Goal: Task Accomplishment & Management: Complete application form

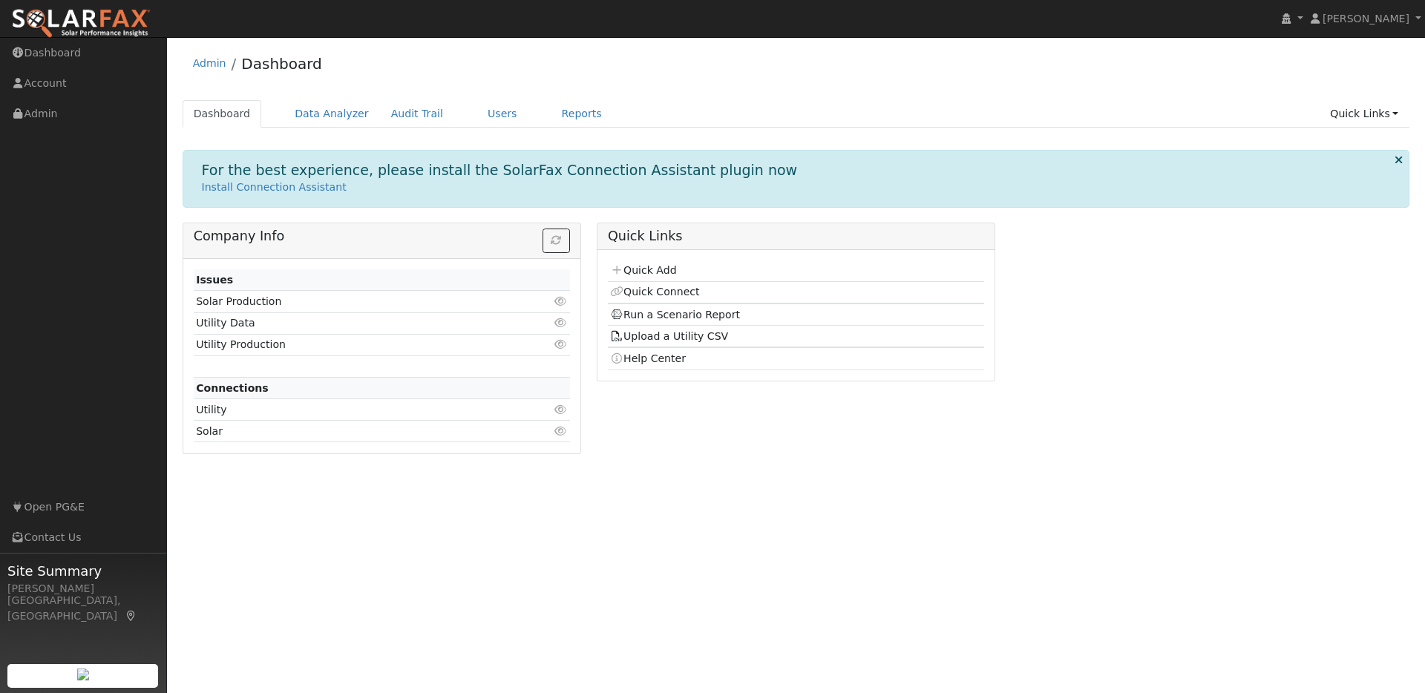
click at [226, 411] on td "Utility" at bounding box center [352, 410] width 316 height 22
click at [334, 117] on link "Data Analyzer" at bounding box center [332, 113] width 97 height 27
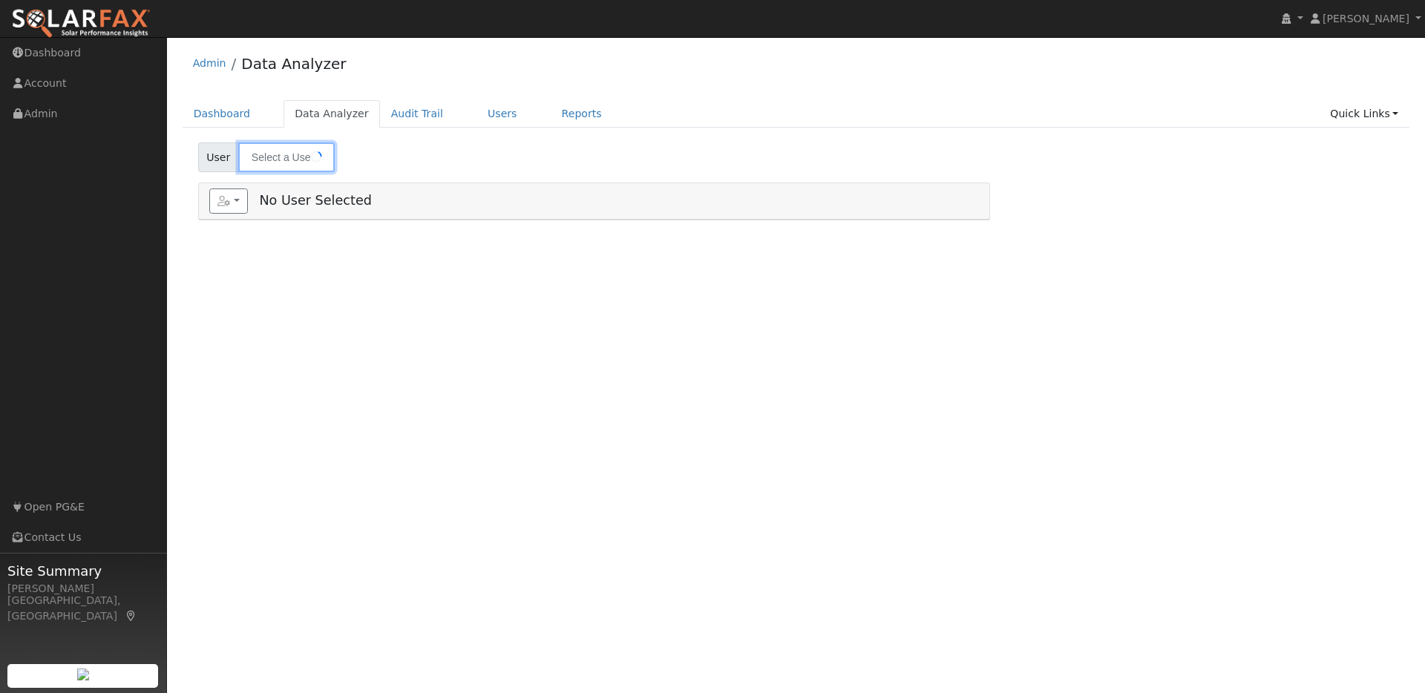
type input "[PERSON_NAME]"
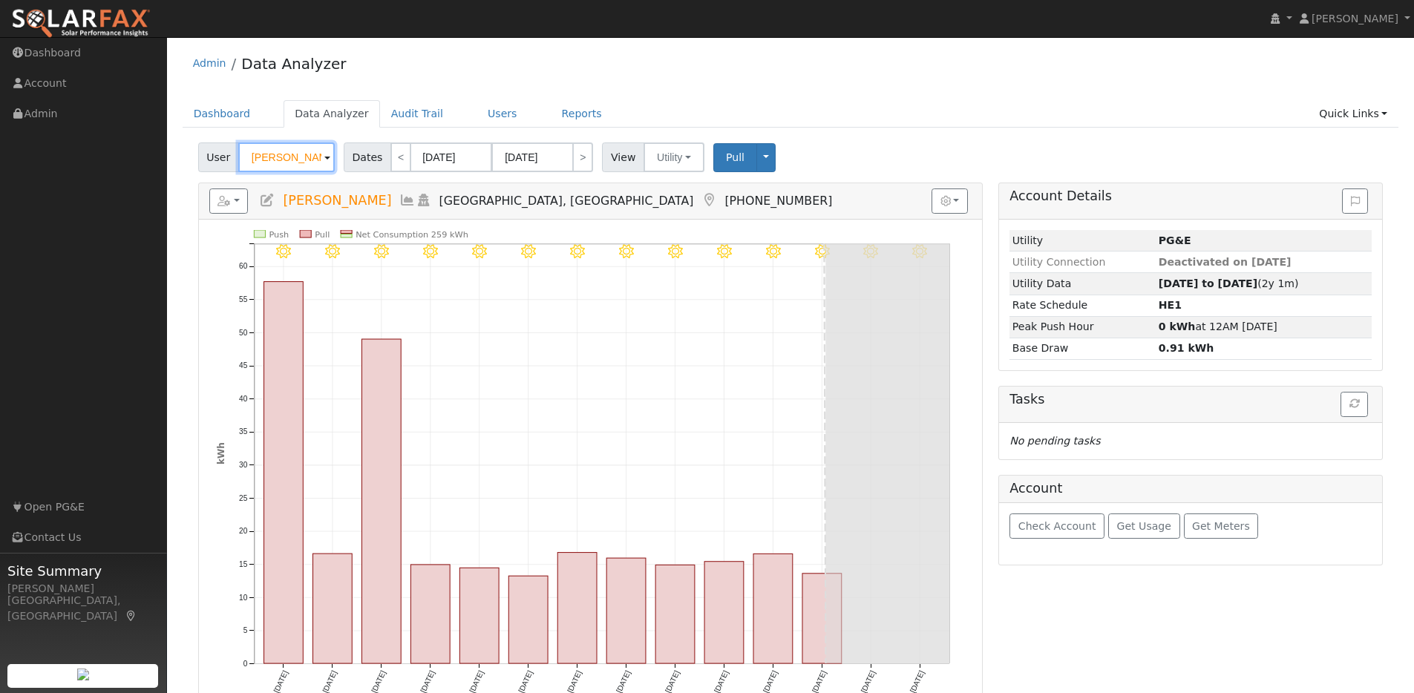
drag, startPoint x: 315, startPoint y: 159, endPoint x: 241, endPoint y: 154, distance: 74.4
click at [241, 154] on input "[PERSON_NAME]" at bounding box center [286, 158] width 97 height 30
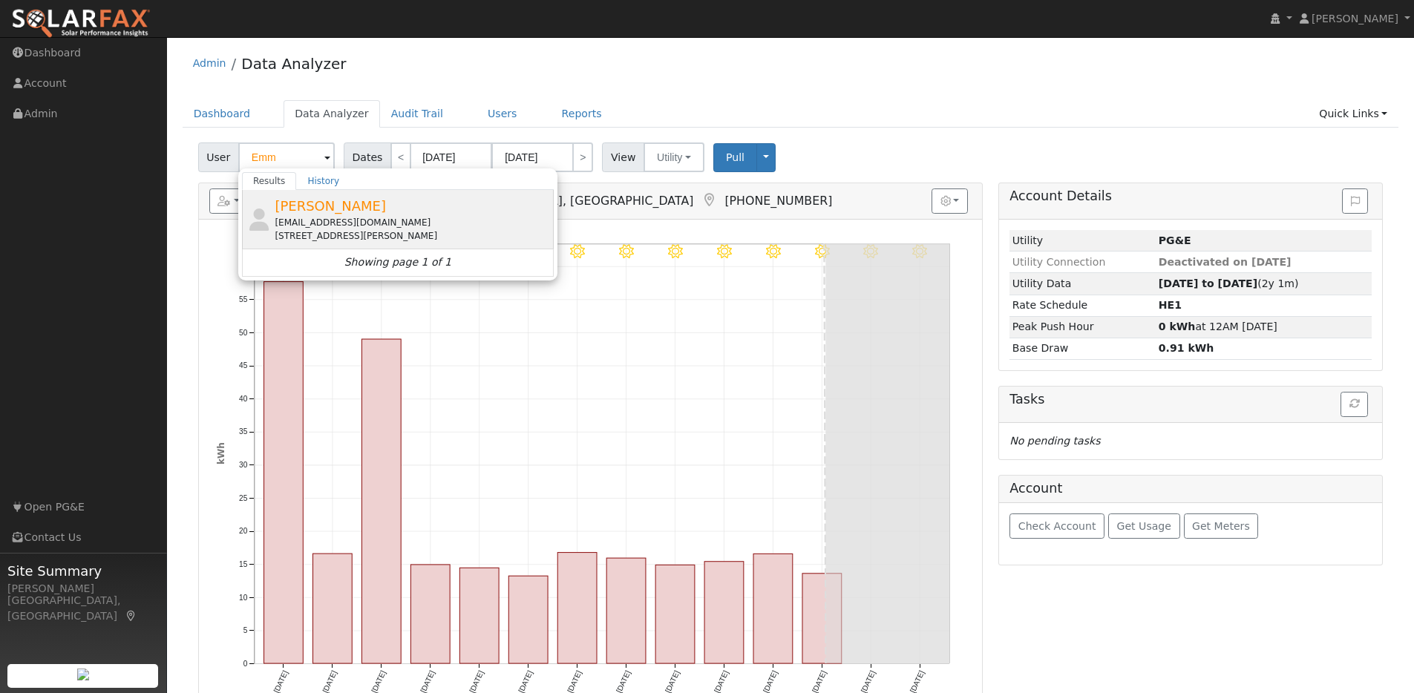
click at [411, 209] on div "Emmanuel Aldip jengaldip@yahoo.com 2195 Esperanza Drive, Concord, CA 94519" at bounding box center [412, 219] width 275 height 47
type input "Emmanuel Aldip"
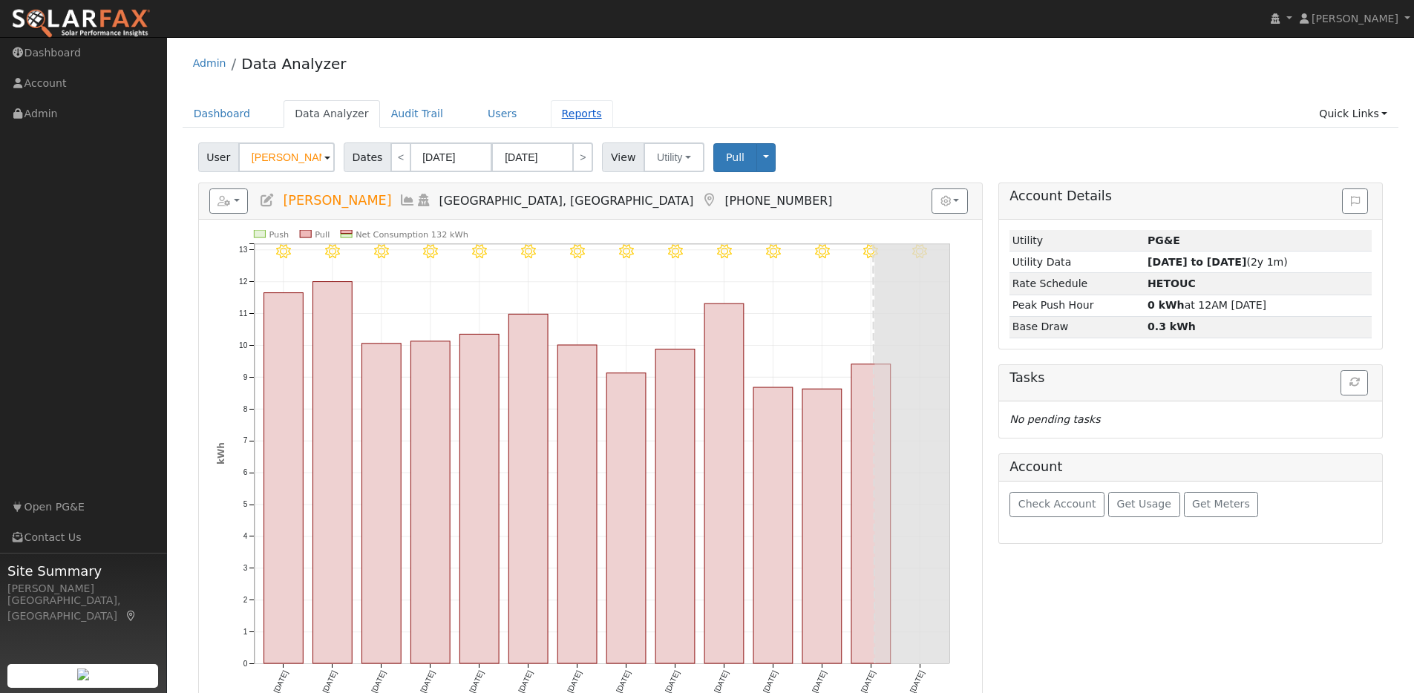
click at [562, 121] on link "Reports" at bounding box center [582, 113] width 62 height 27
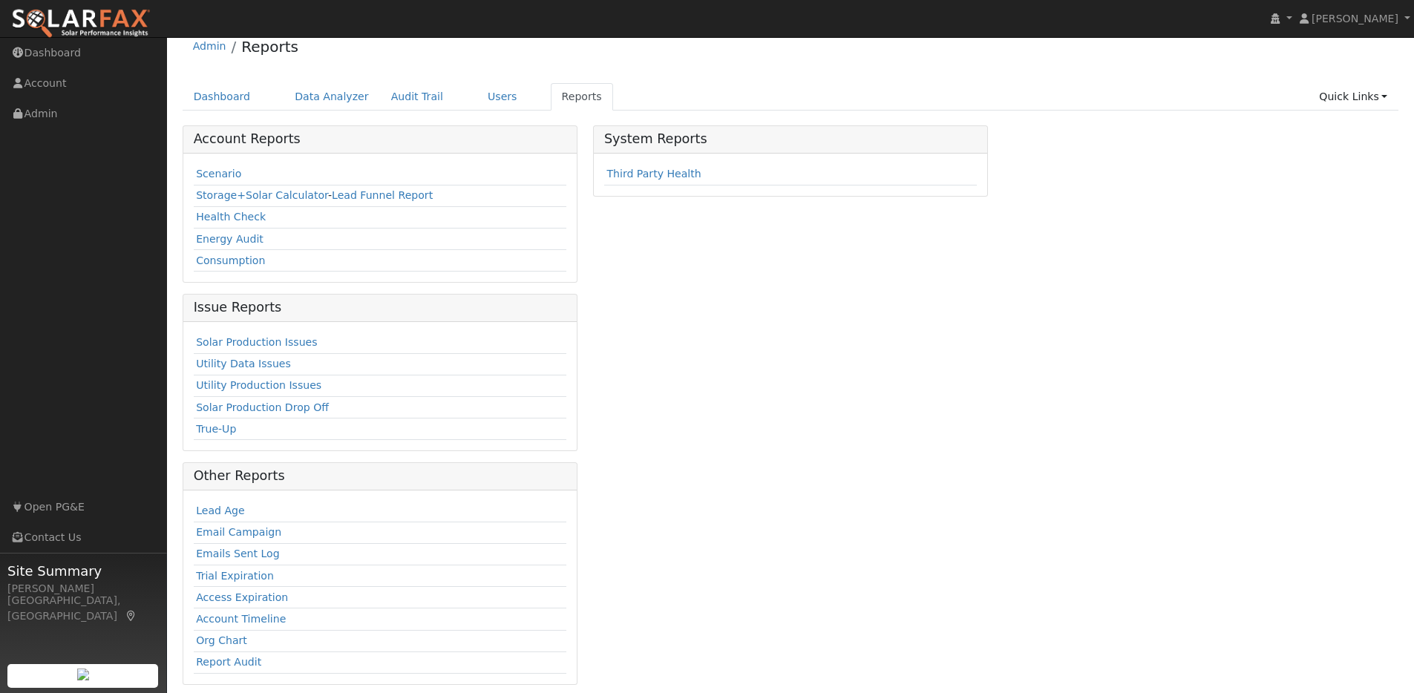
scroll to position [27, 0]
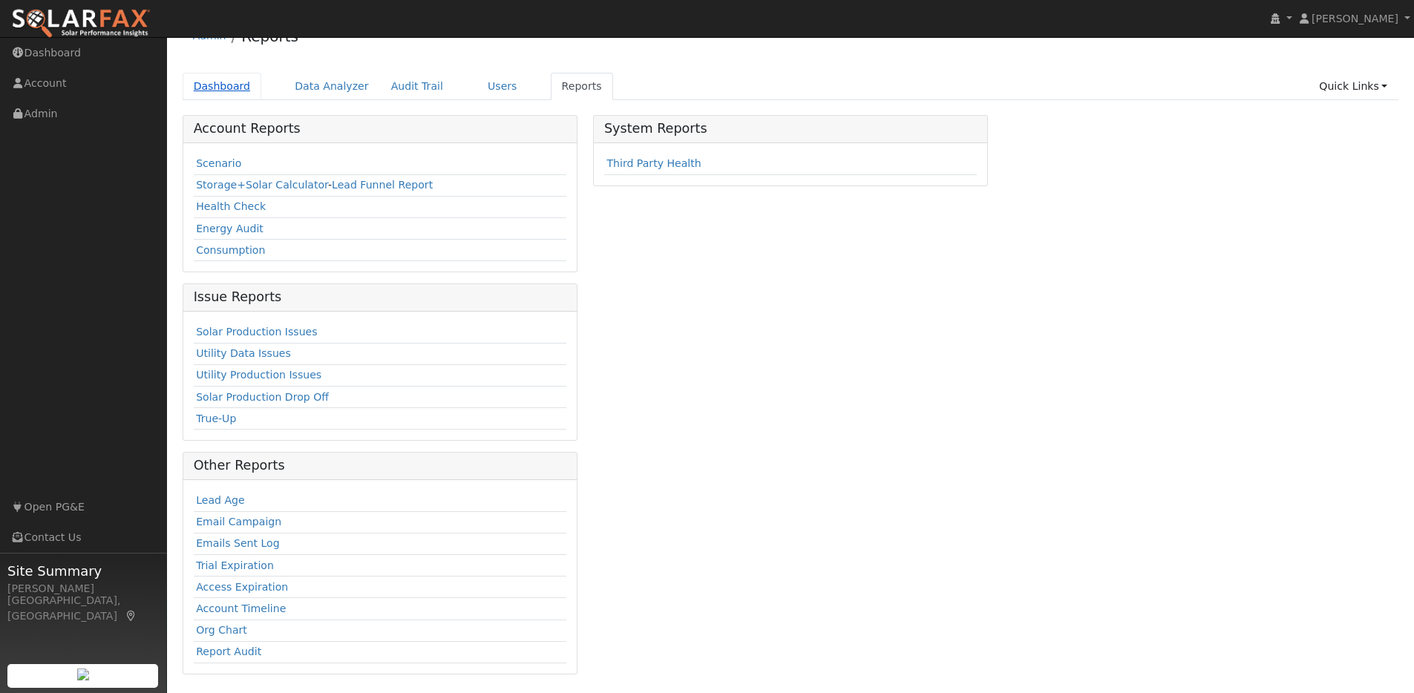
click at [237, 82] on link "Dashboard" at bounding box center [222, 86] width 79 height 27
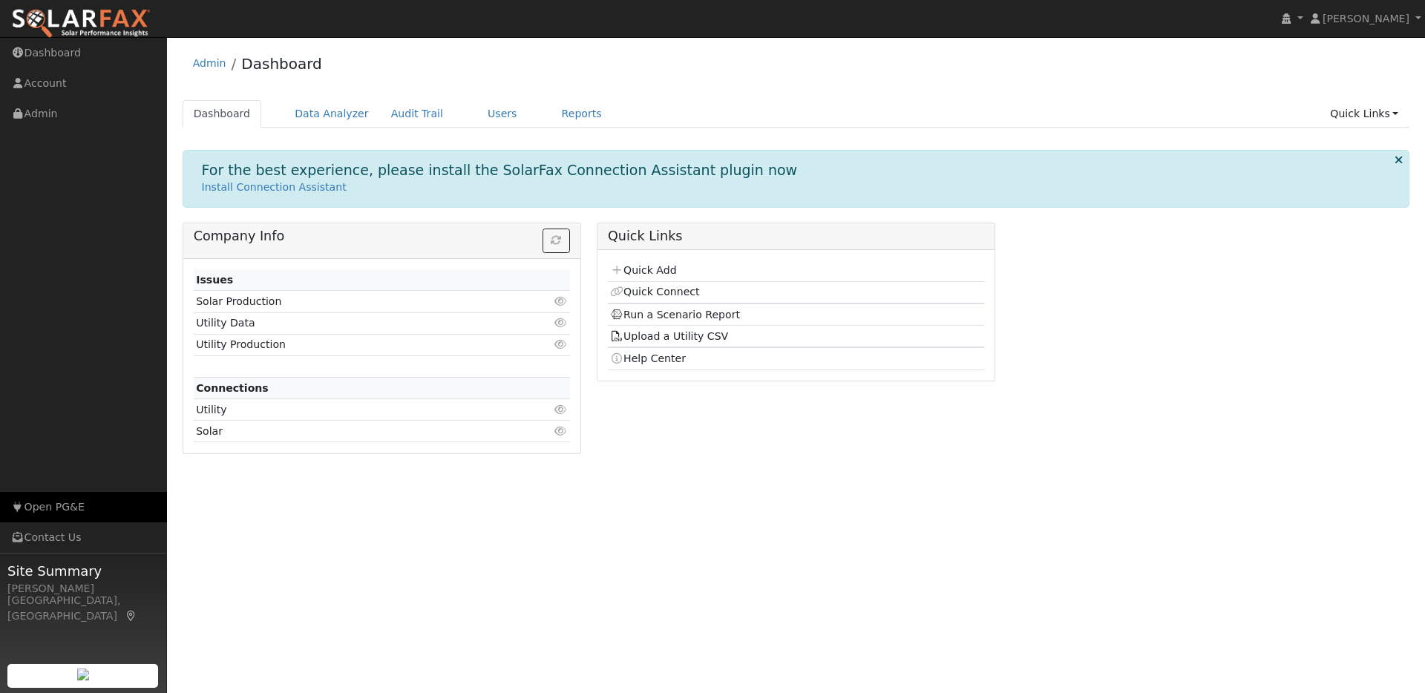
click at [50, 504] on link "Open PG&E" at bounding box center [83, 507] width 167 height 30
click at [659, 268] on link "Quick Add" at bounding box center [643, 270] width 66 height 12
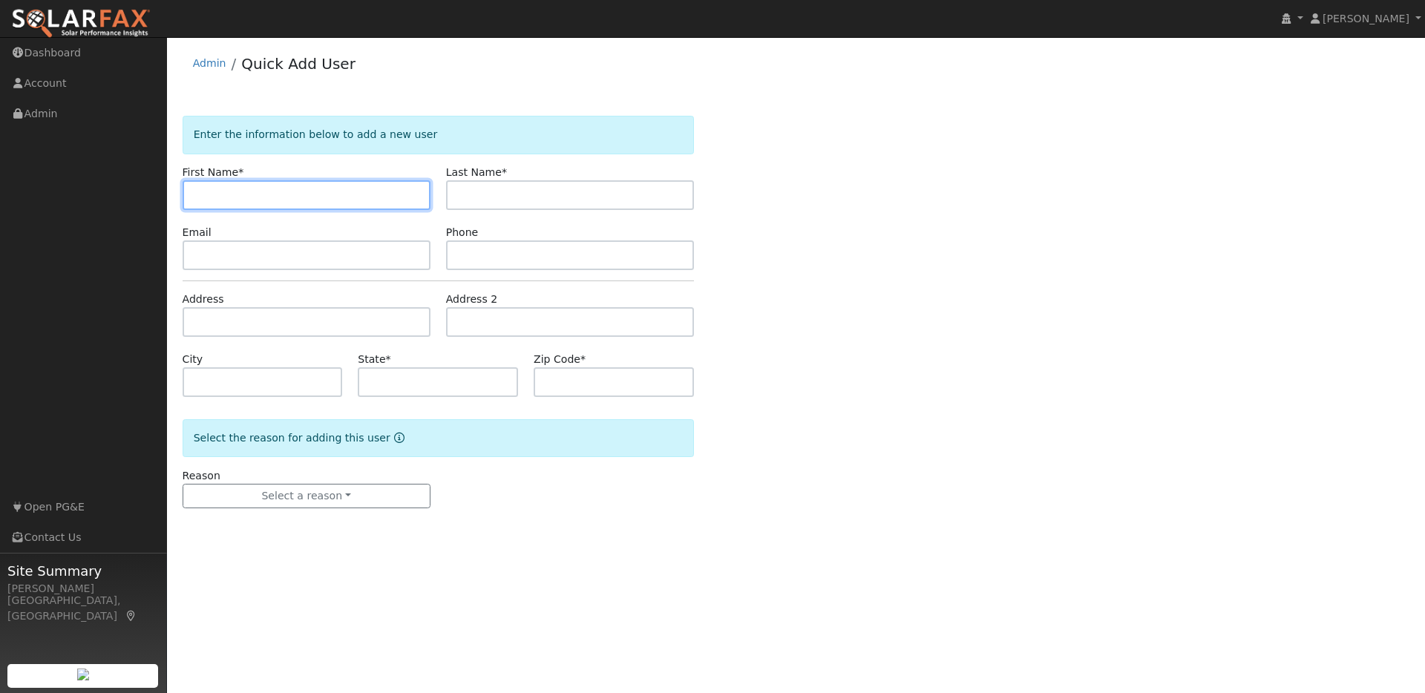
paste input "jengaldip"
drag, startPoint x: 248, startPoint y: 195, endPoint x: 223, endPoint y: 195, distance: 25.3
click at [223, 195] on input "jengaldip" at bounding box center [307, 195] width 248 height 30
type input "jengal"
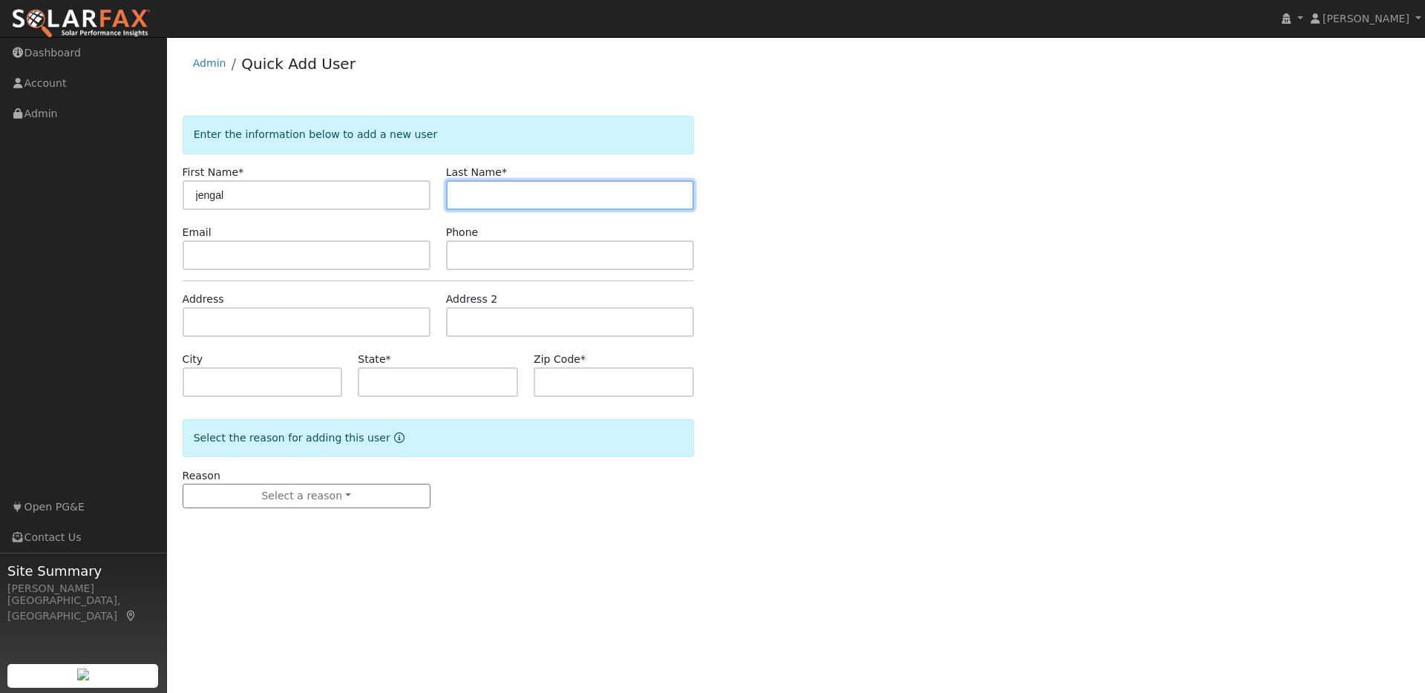
click at [474, 196] on input "text" at bounding box center [570, 195] width 248 height 30
paste input "jengaldip"
drag, startPoint x: 486, startPoint y: 195, endPoint x: 425, endPoint y: 192, distance: 61.7
click at [425, 192] on div "First Name * jengal Last Name * jengaldip" at bounding box center [437, 187] width 527 height 45
type input "dip"
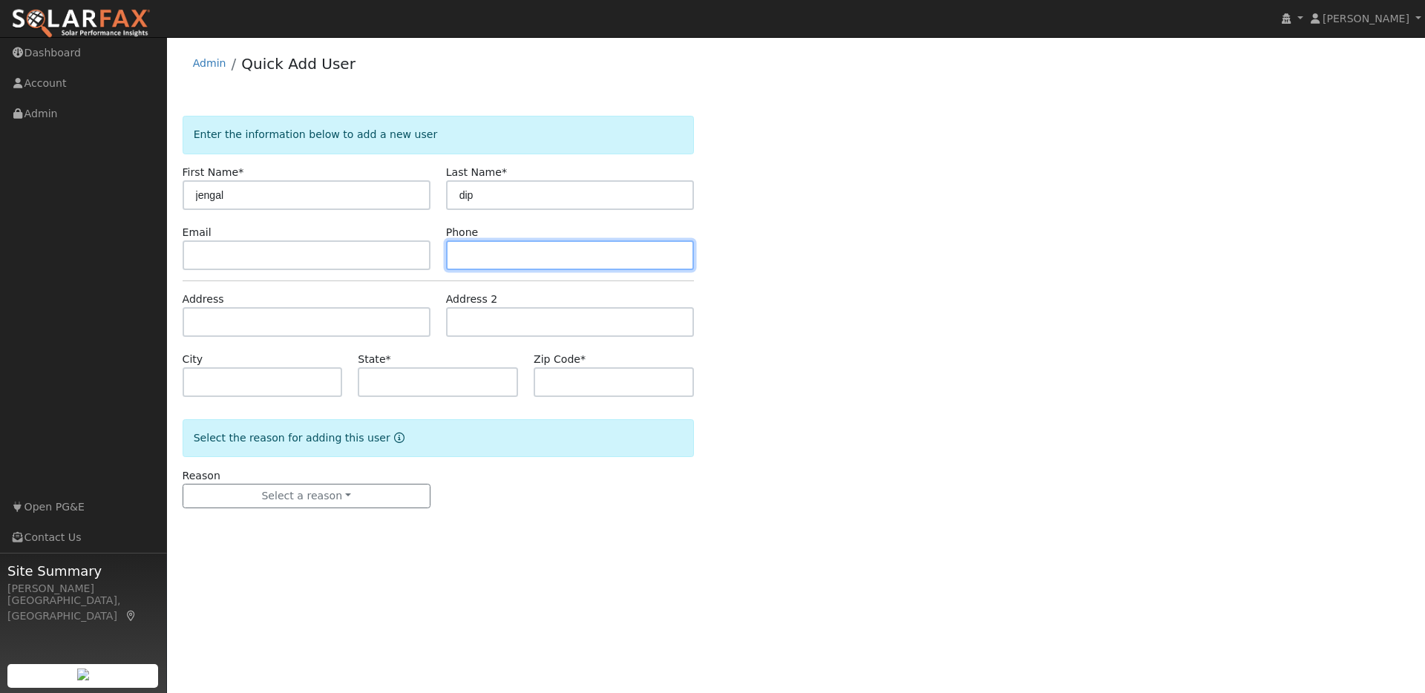
click at [463, 248] on input "text" at bounding box center [570, 256] width 248 height 30
type input "4153073103"
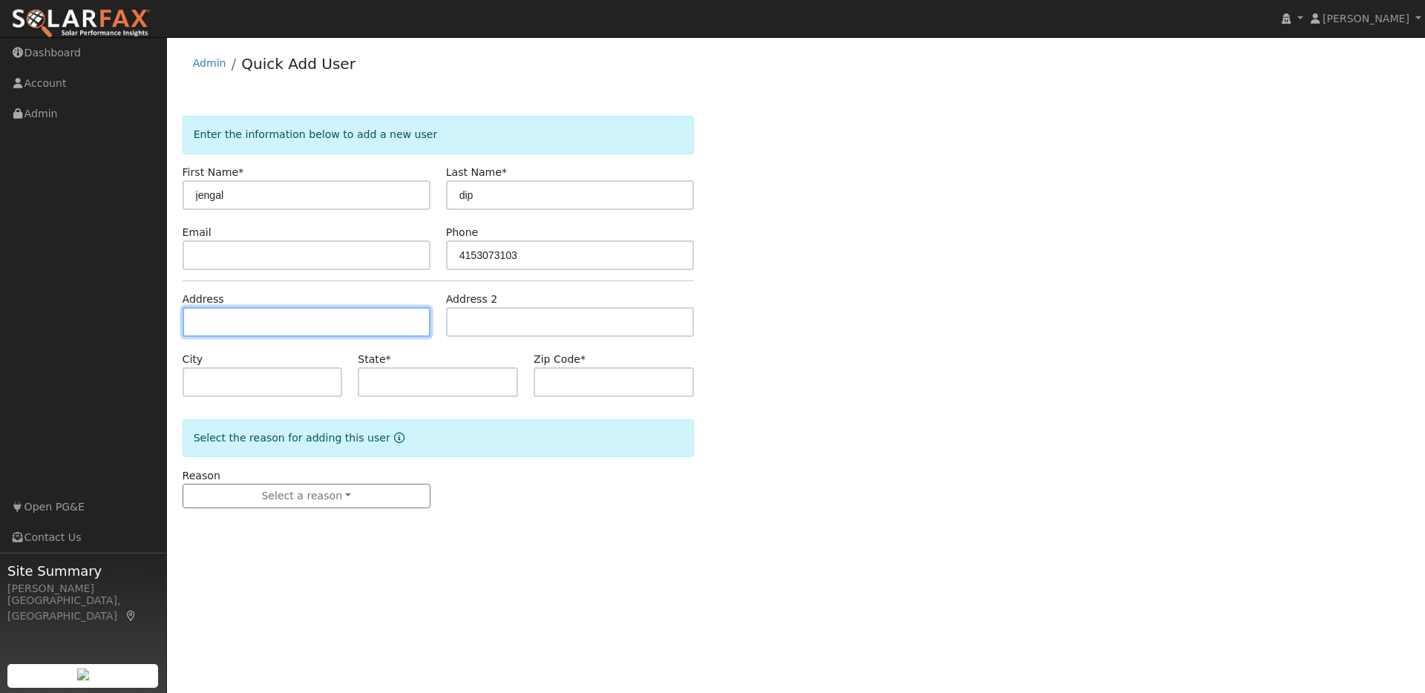
click at [234, 324] on input "text" at bounding box center [307, 322] width 248 height 30
paste input "2195 Esperanza drive, Concord 94519"
type input "2195 Esperanza Drive"
type input "Concord"
type input "CA"
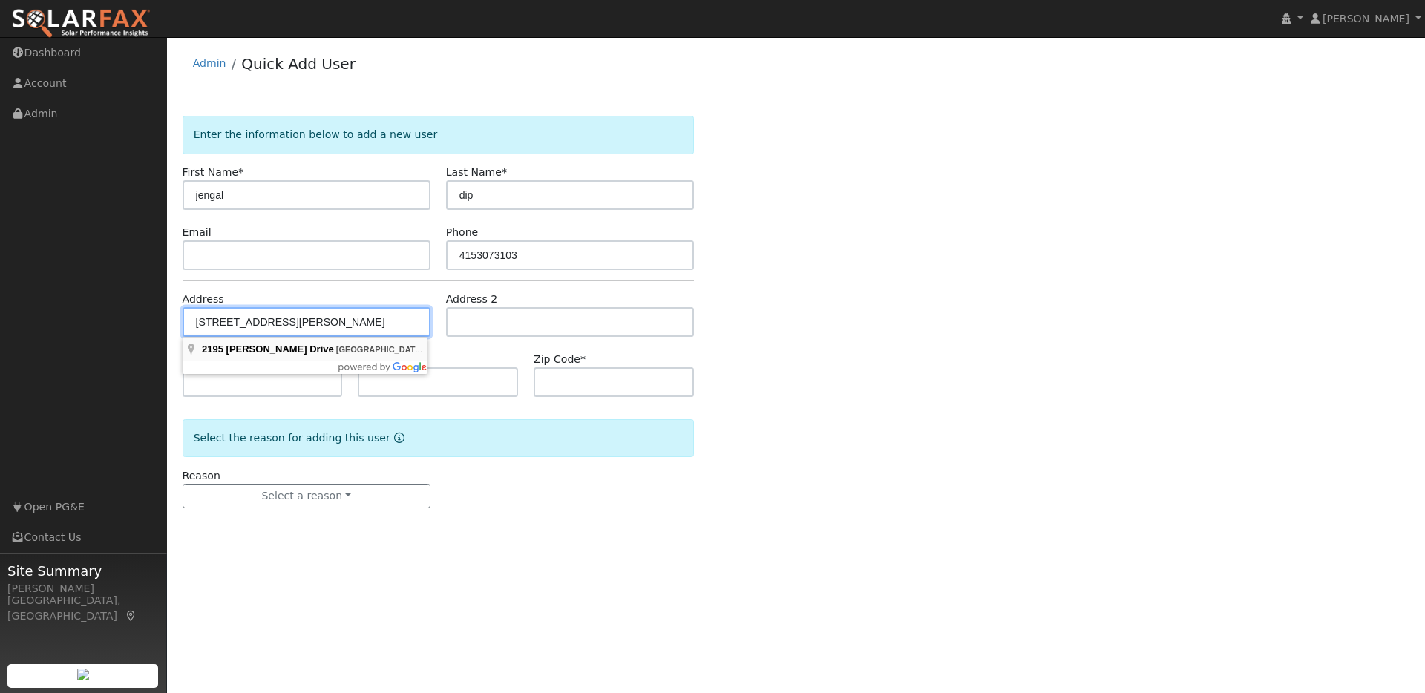
type input "94519"
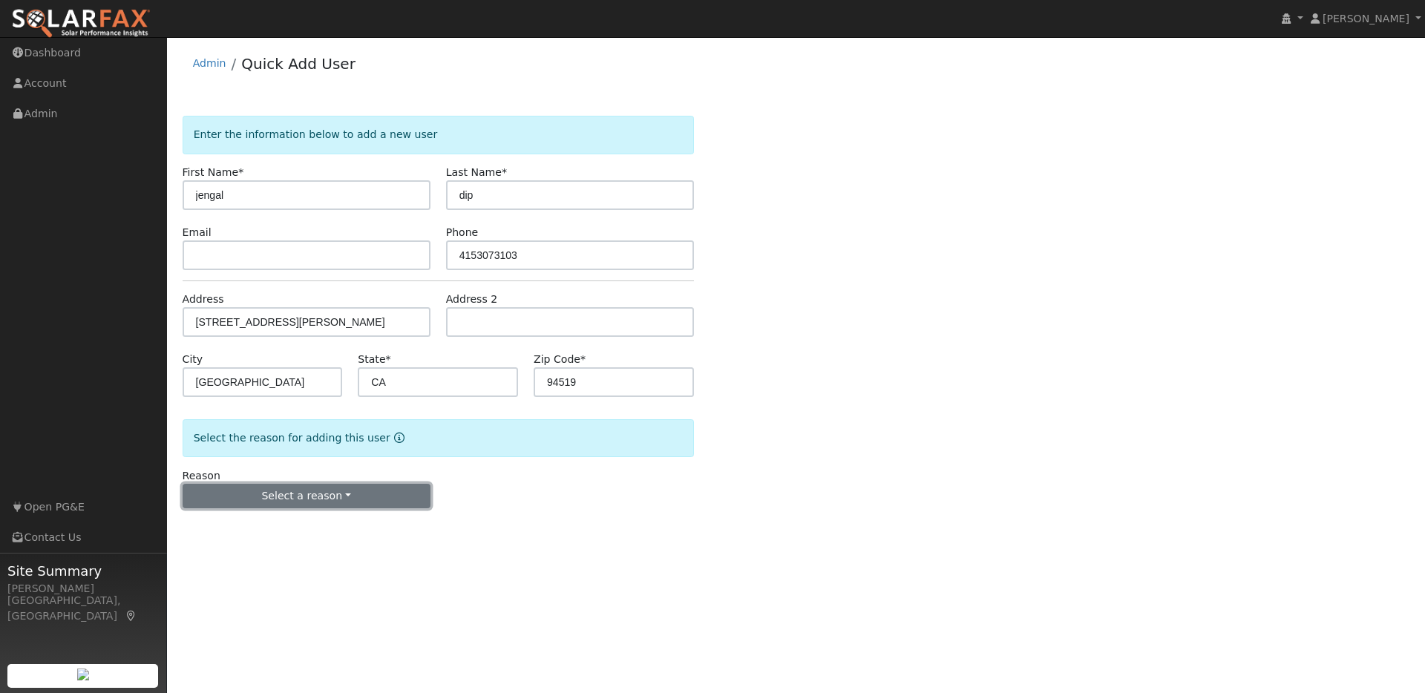
click at [353, 491] on button "Select a reason" at bounding box center [307, 496] width 248 height 25
click at [226, 532] on link "New lead" at bounding box center [265, 527] width 164 height 21
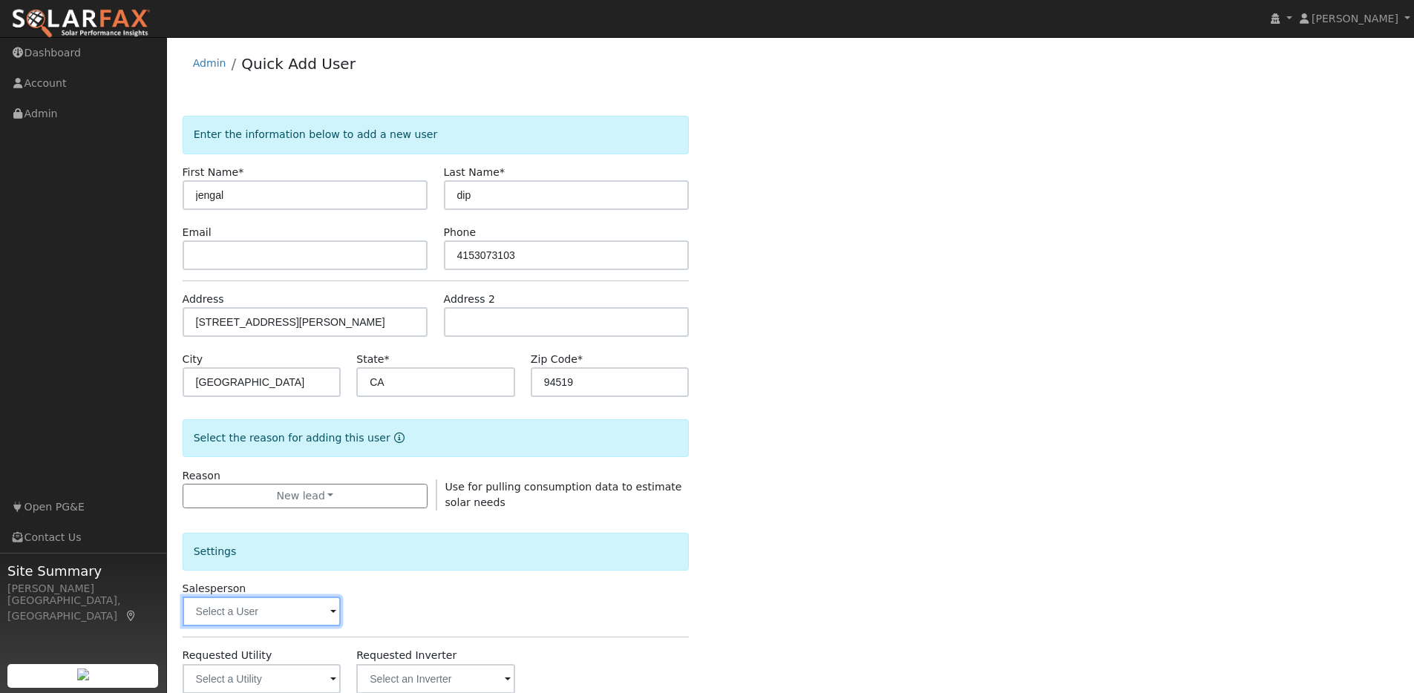
click at [318, 600] on input "text" at bounding box center [262, 612] width 159 height 30
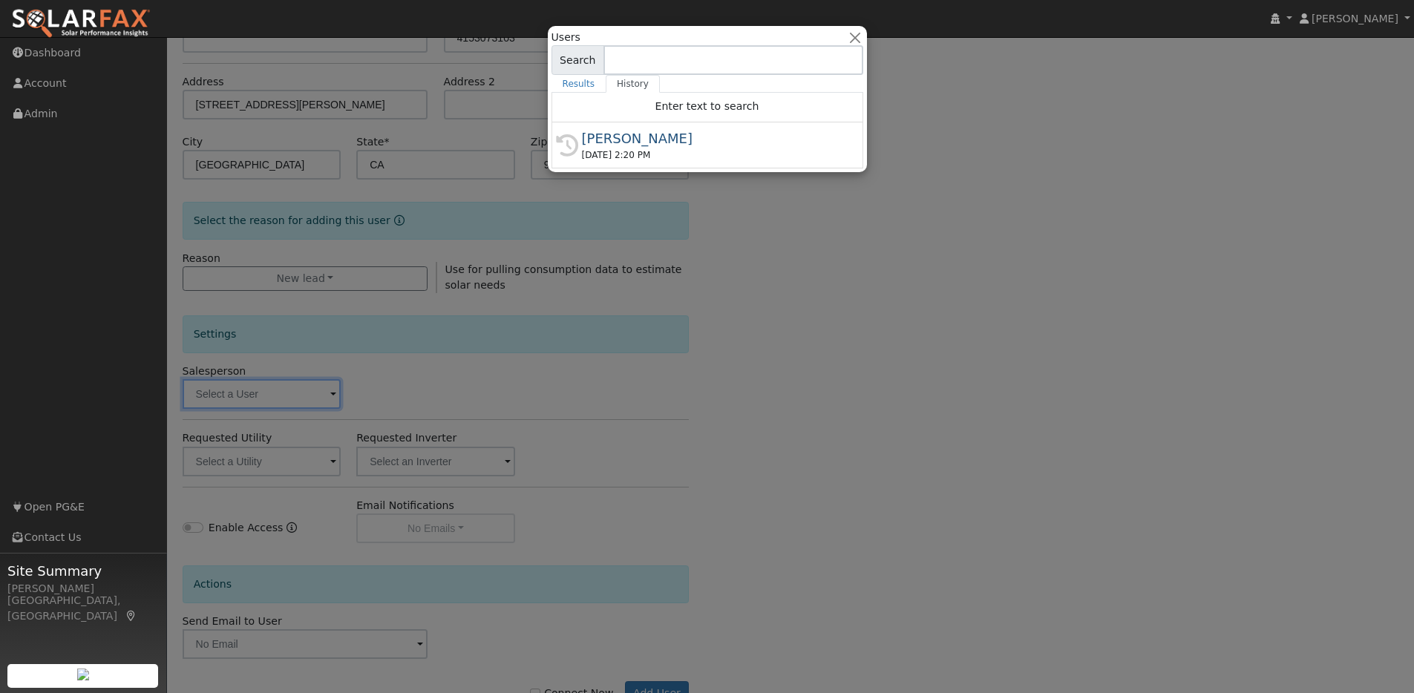
scroll to position [268, 0]
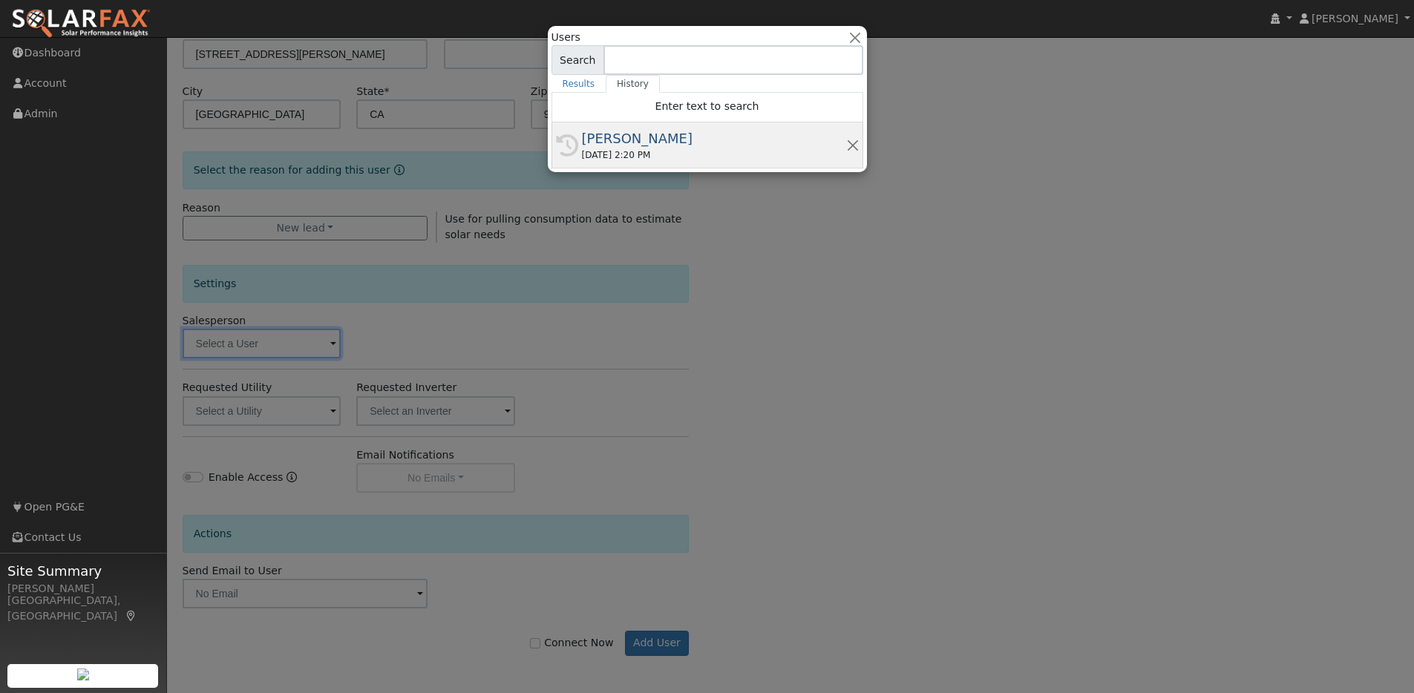
click at [669, 136] on div "[PERSON_NAME]" at bounding box center [714, 138] width 264 height 20
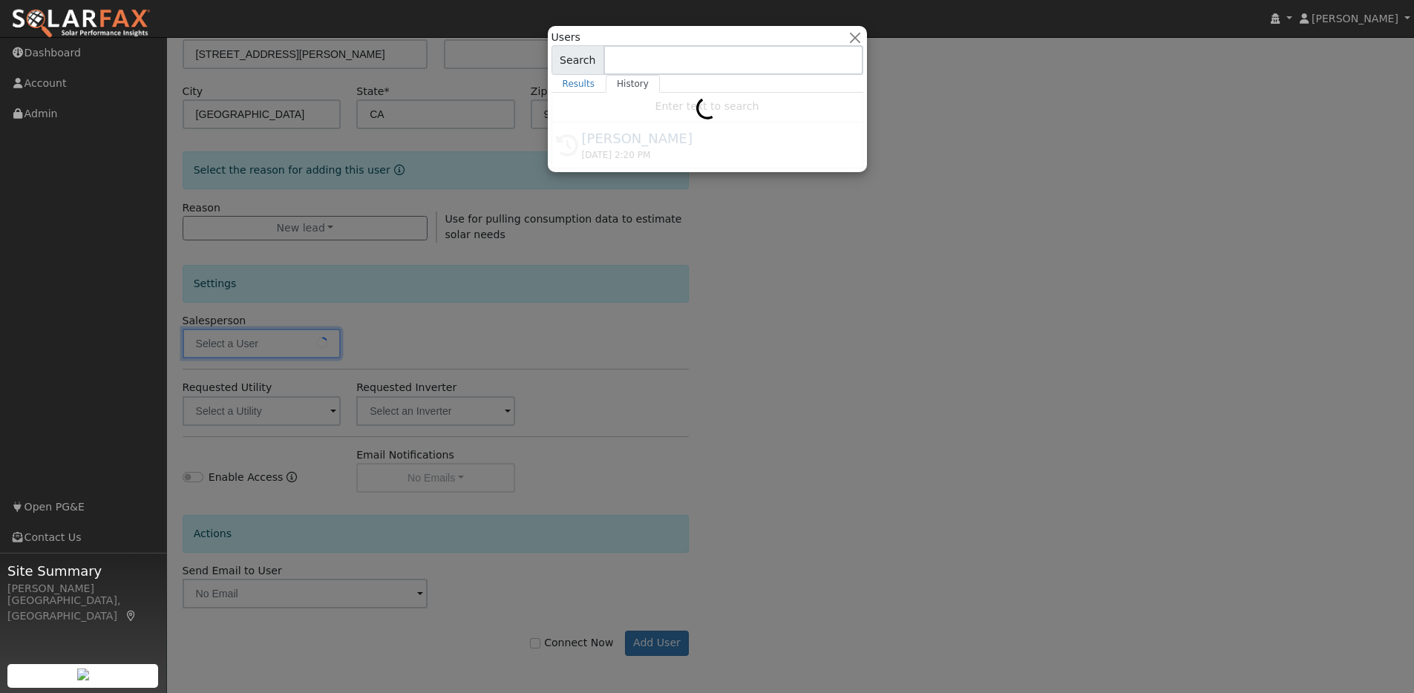
type input "[PERSON_NAME]"
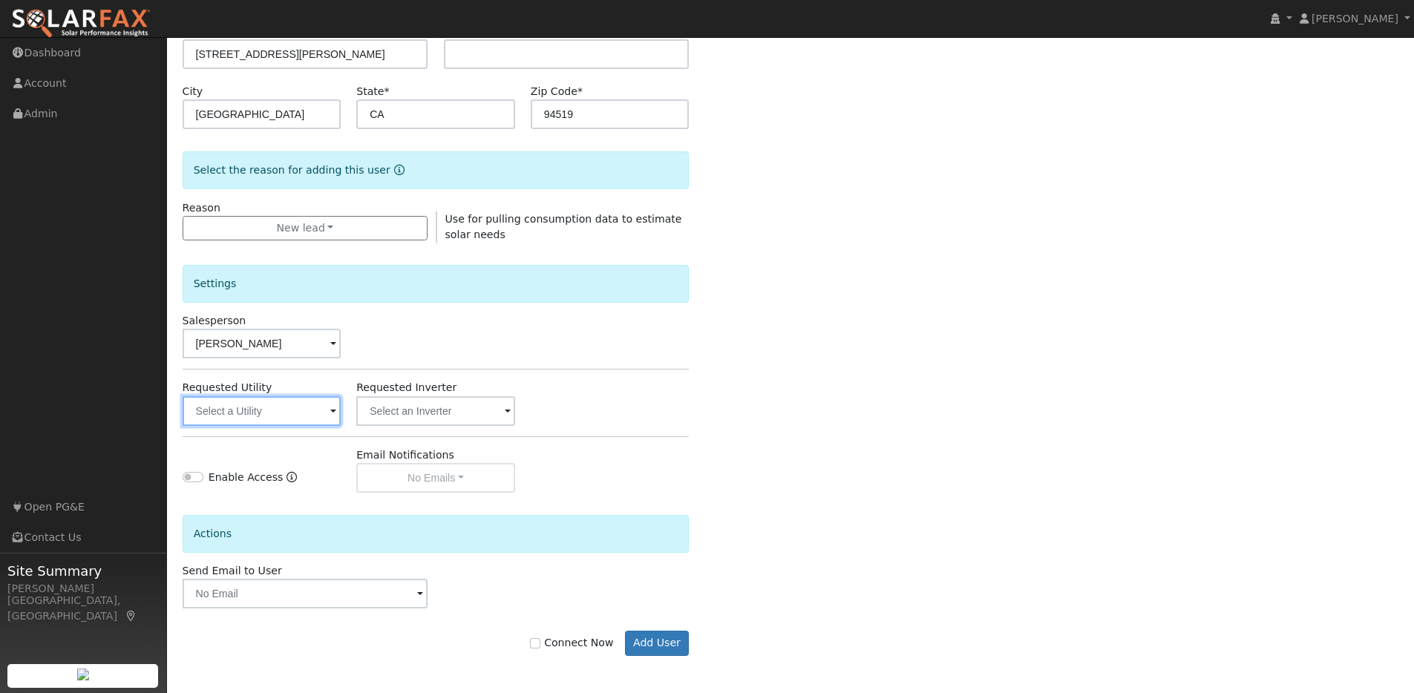
click at [318, 402] on input "text" at bounding box center [262, 411] width 159 height 30
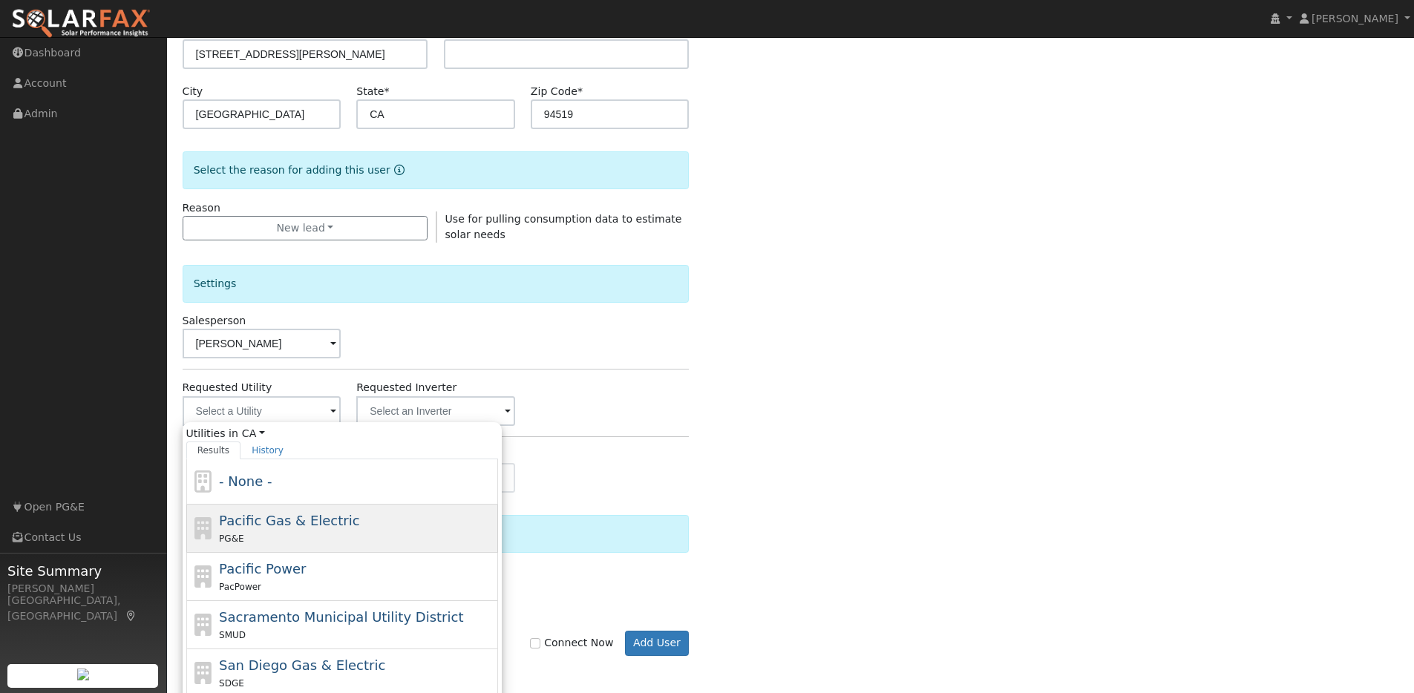
click at [255, 535] on div "PG&E" at bounding box center [356, 539] width 275 height 16
type input "Pacific Gas & Electric"
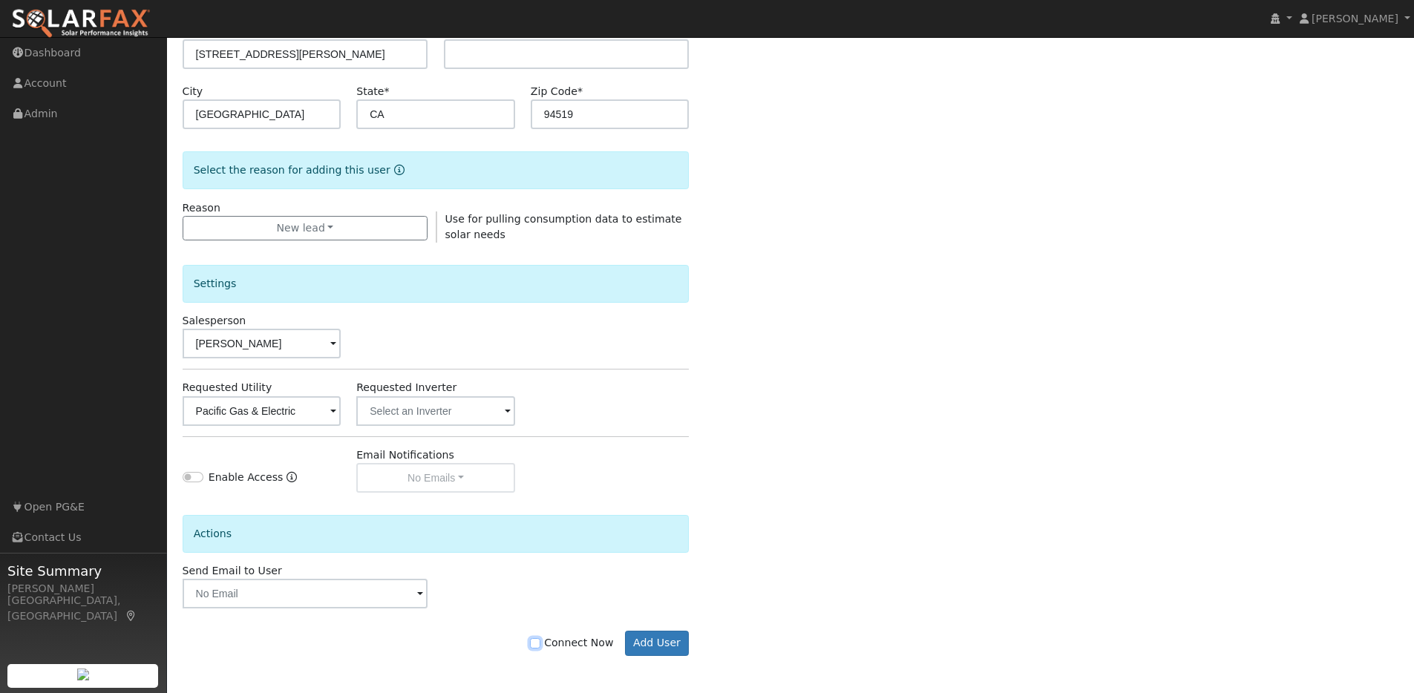
click at [540, 644] on input "Connect Now" at bounding box center [535, 643] width 10 height 10
checkbox input "true"
click at [648, 639] on button "Add User" at bounding box center [657, 643] width 65 height 25
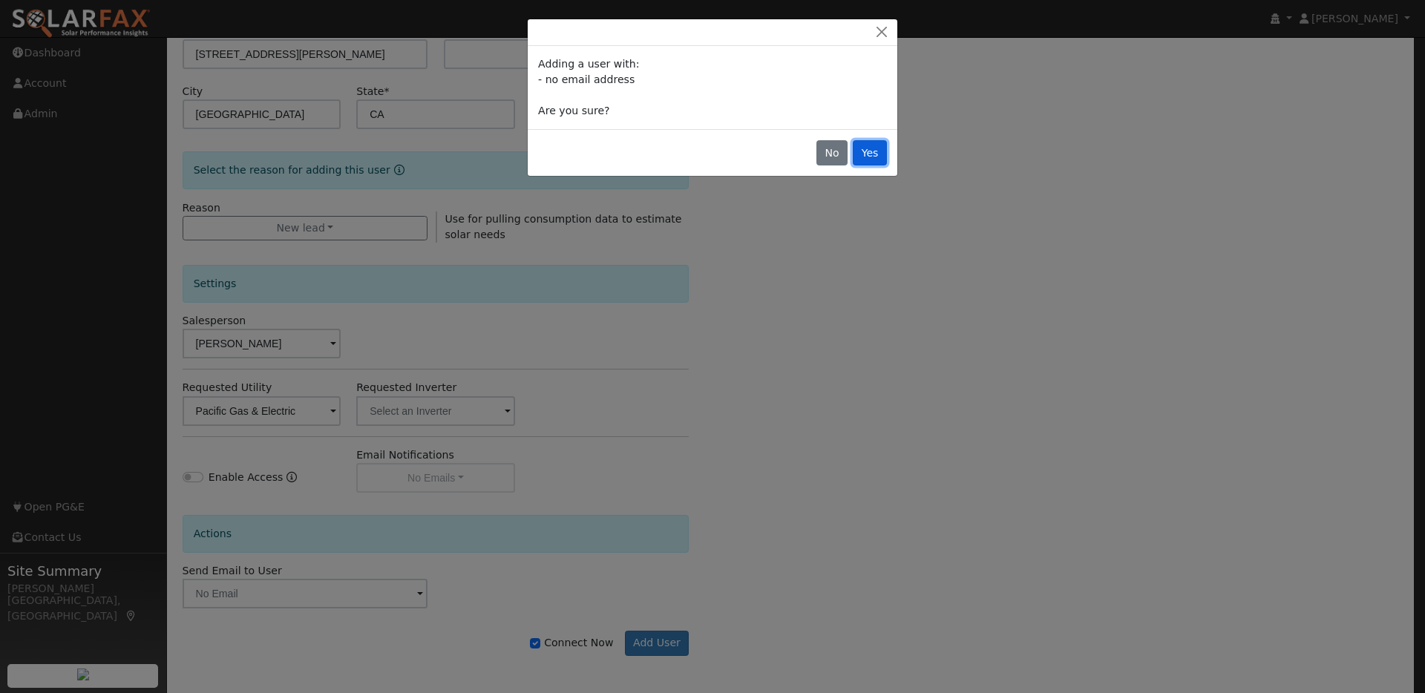
click at [878, 154] on button "Yes" at bounding box center [870, 152] width 34 height 25
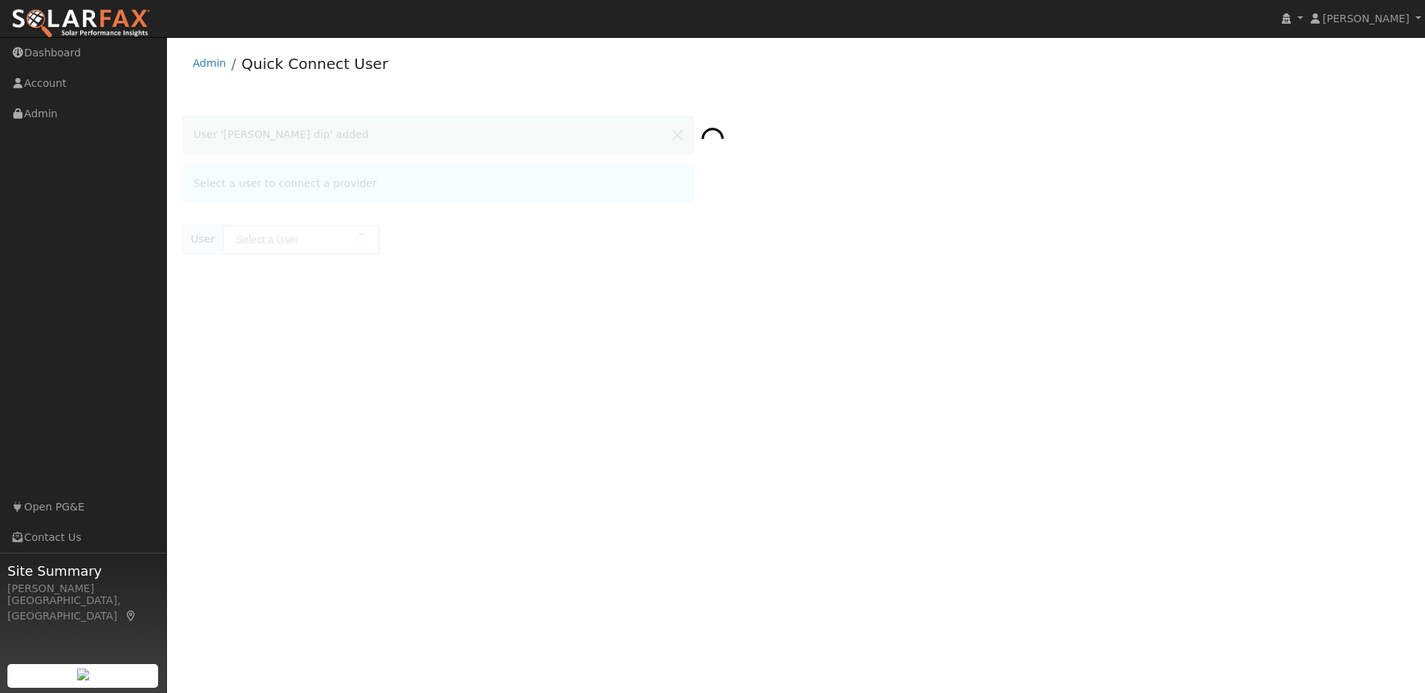
type input "jengal dip"
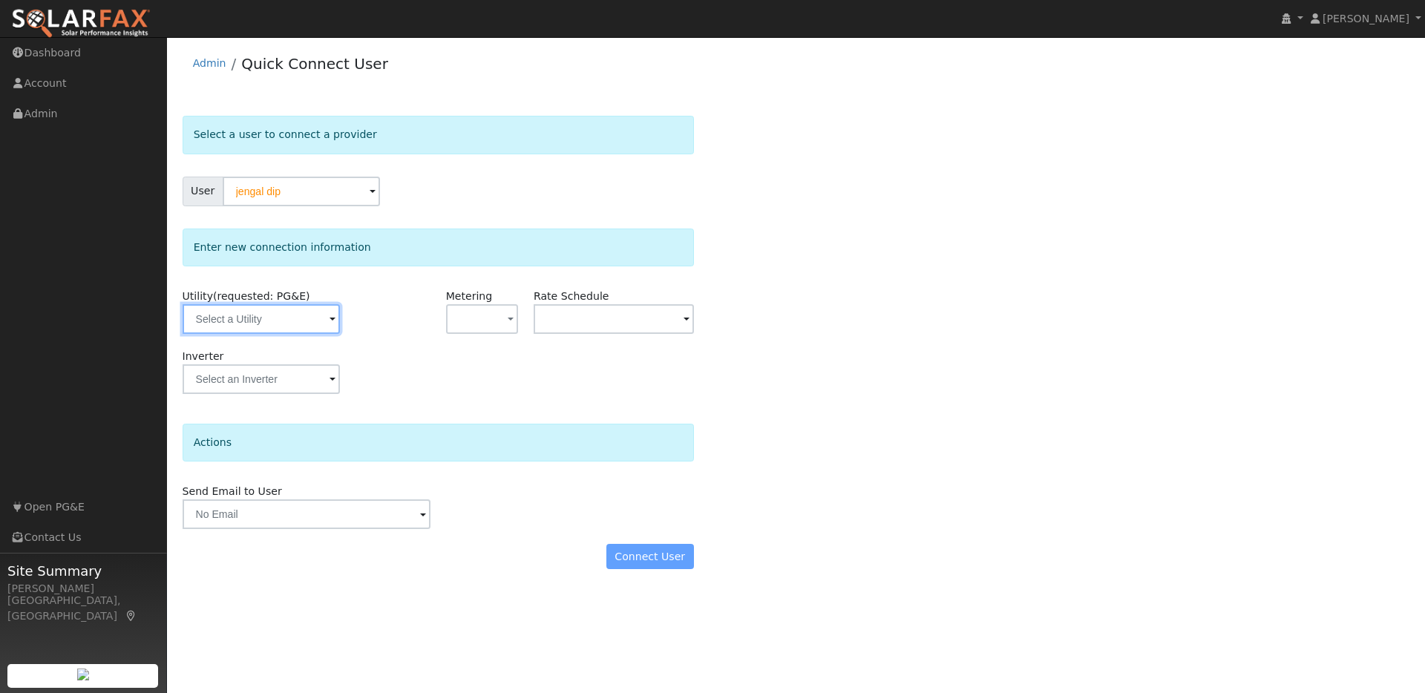
click at [301, 320] on input "text" at bounding box center [261, 319] width 157 height 30
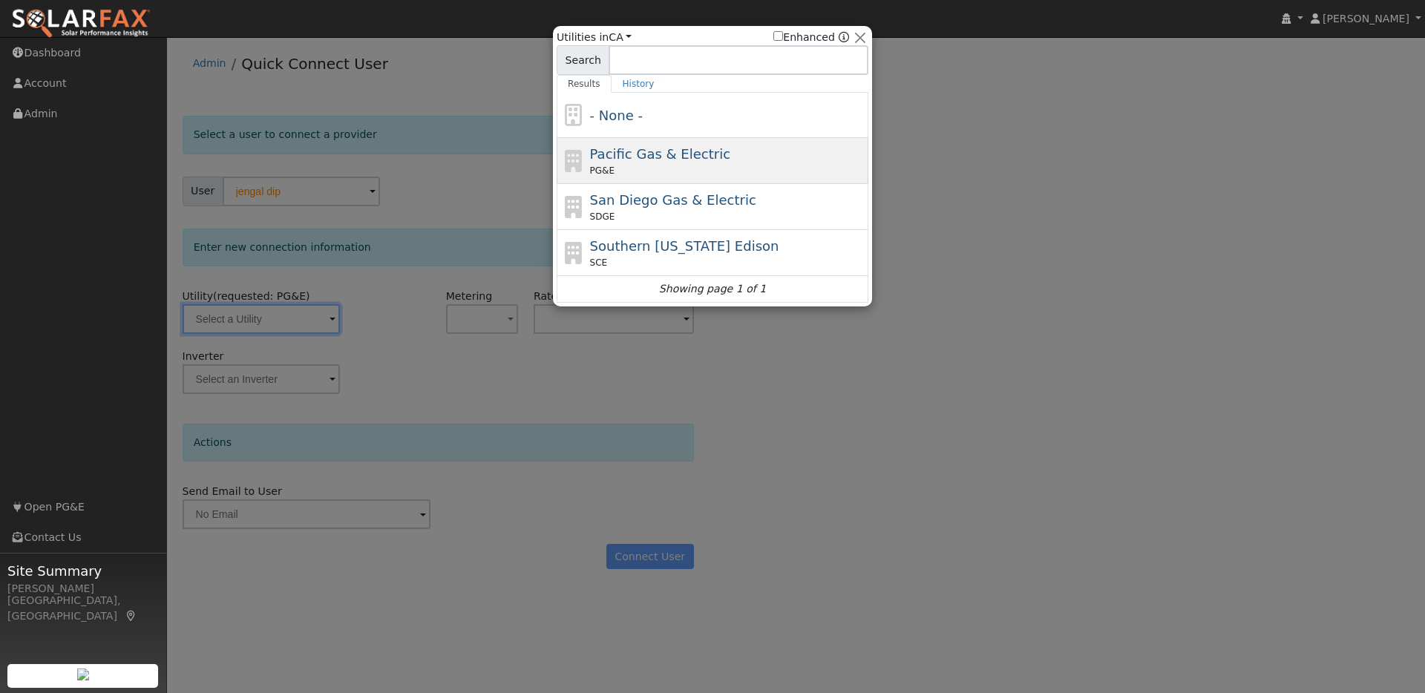
click at [686, 184] on div "Pacific Gas & Electric PG&E" at bounding box center [713, 207] width 312 height 46
type input "PG&E"
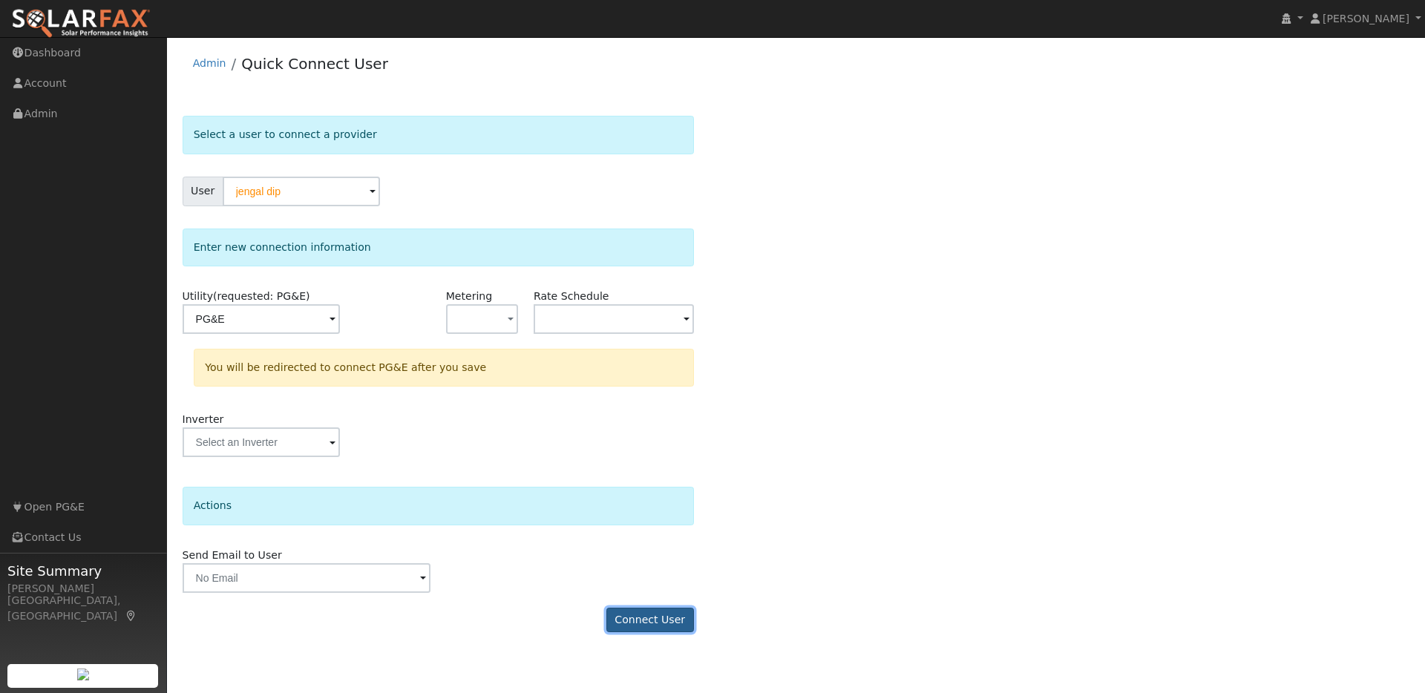
click at [637, 620] on button "Connect User" at bounding box center [651, 620] width 88 height 25
